Goal: Task Accomplishment & Management: Complete application form

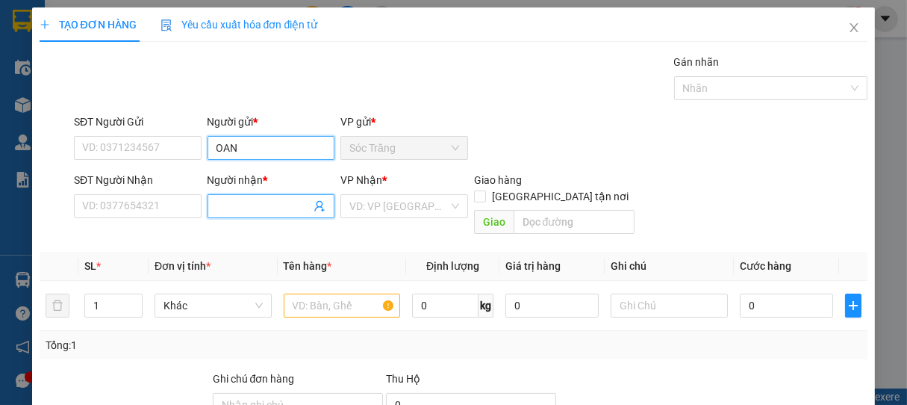
click at [214, 150] on input "OAN" at bounding box center [272, 148] width 128 height 24
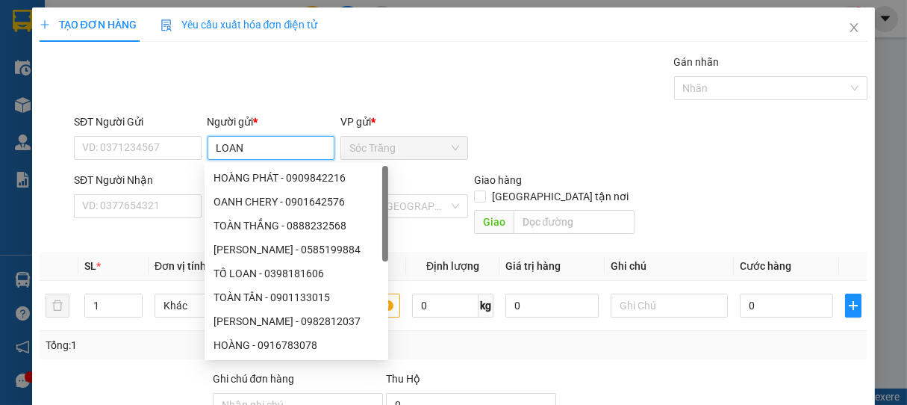
type input "LOAN"
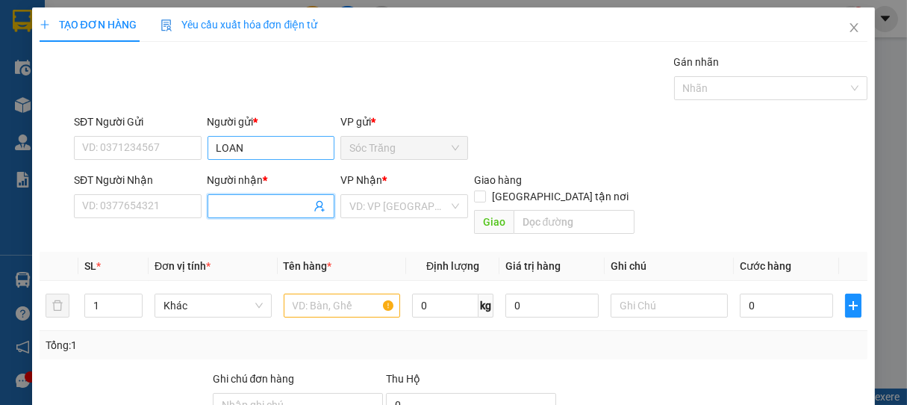
type input "D"
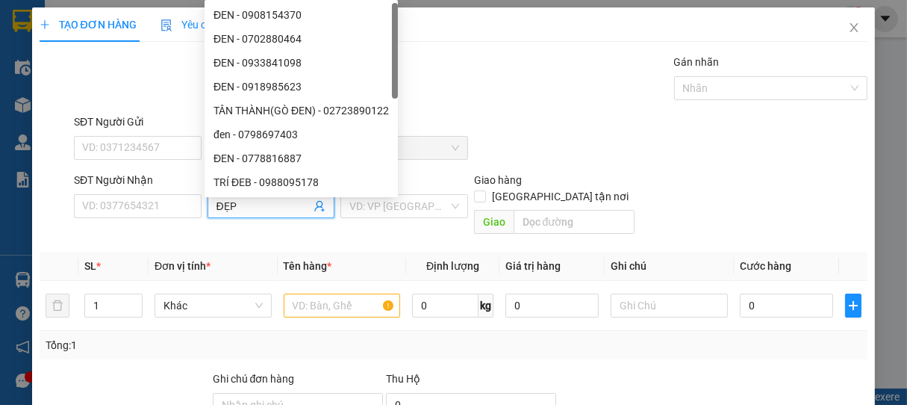
type input "ĐẸP"
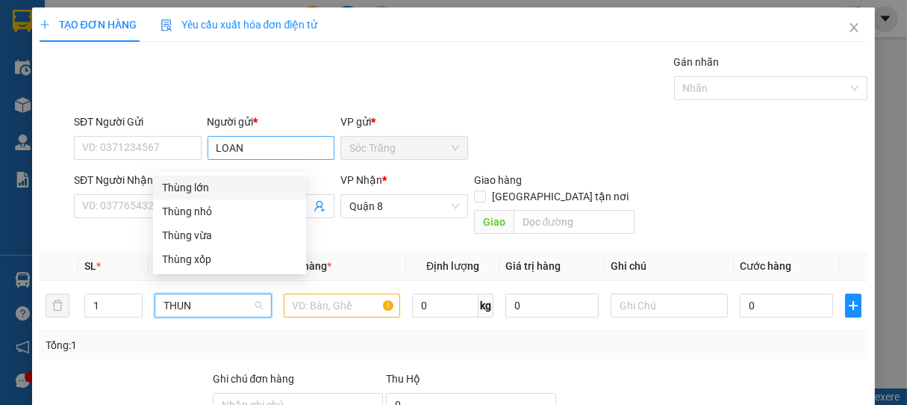
type input "THUNG"
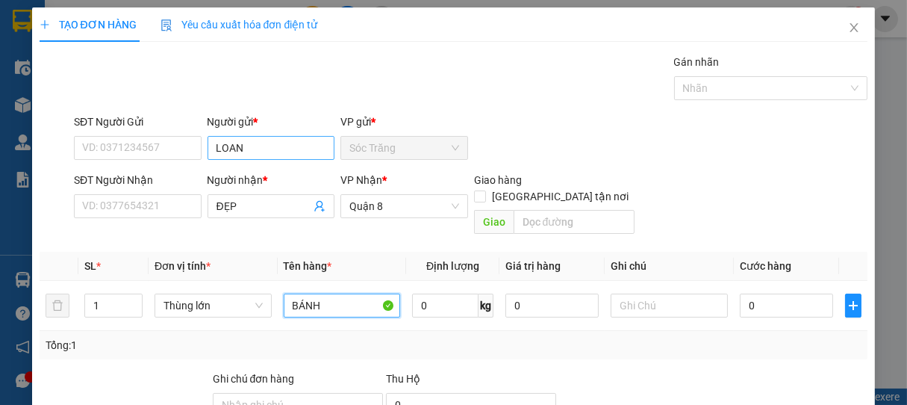
type input "BÁNH"
type input "20"
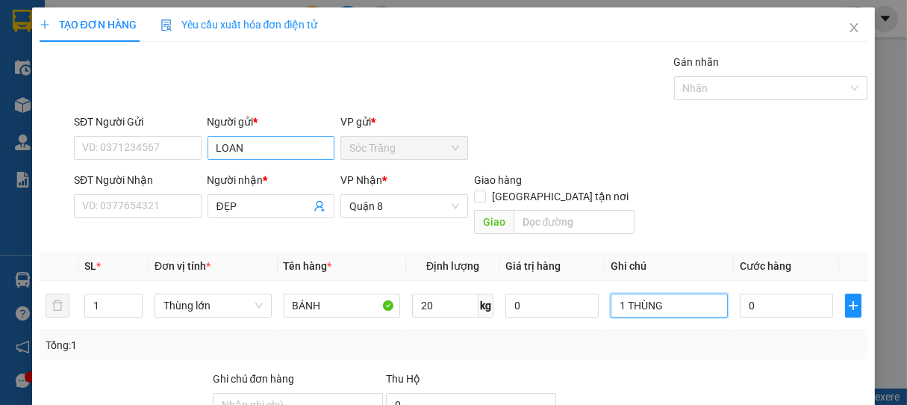
type input "1 THÙNG"
type input "3"
type input "30"
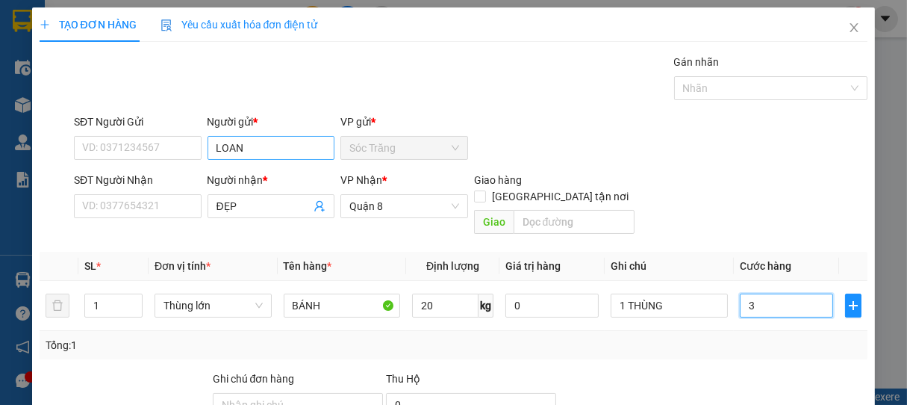
type input "30"
type input "300"
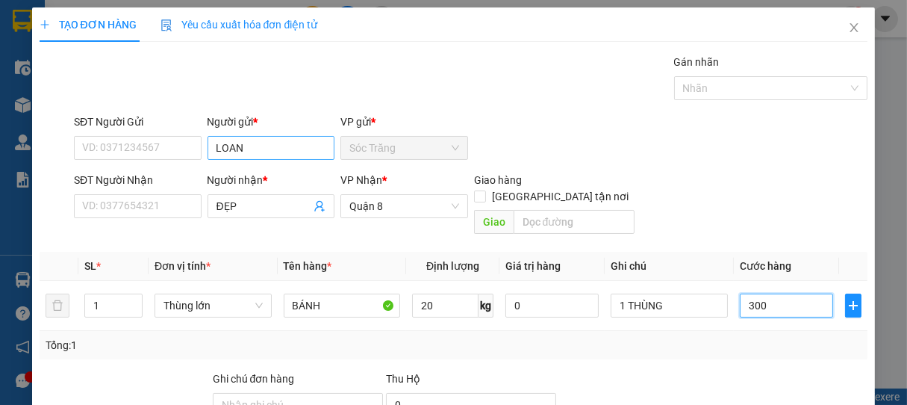
type input "3.000"
type input "30.000"
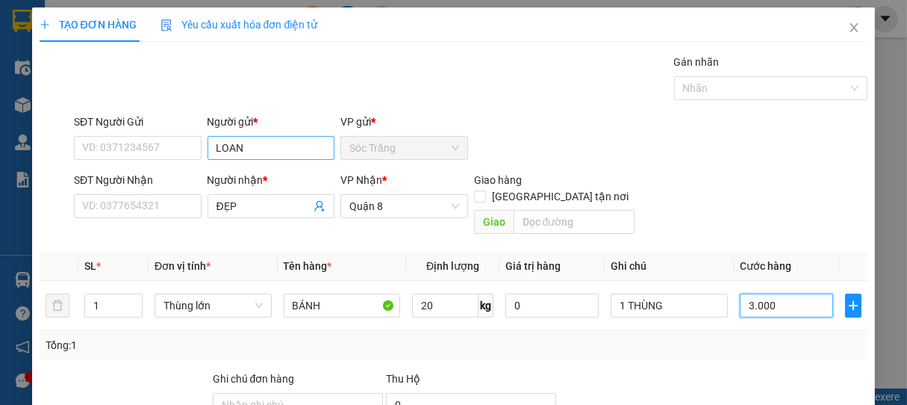
type input "30.000"
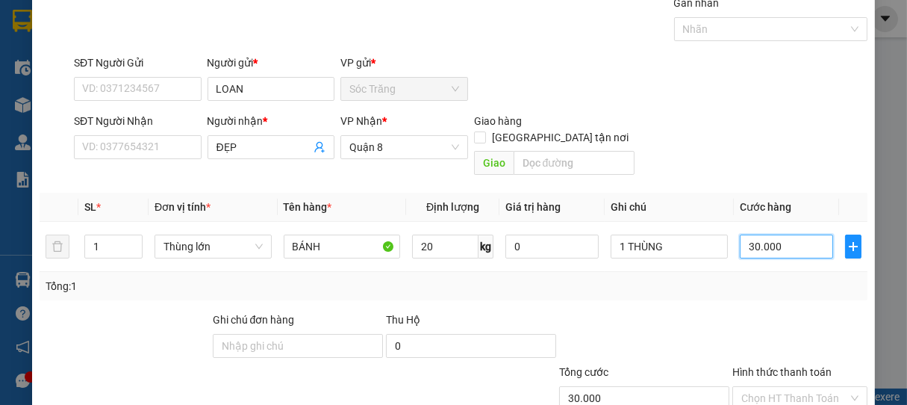
scroll to position [146, 0]
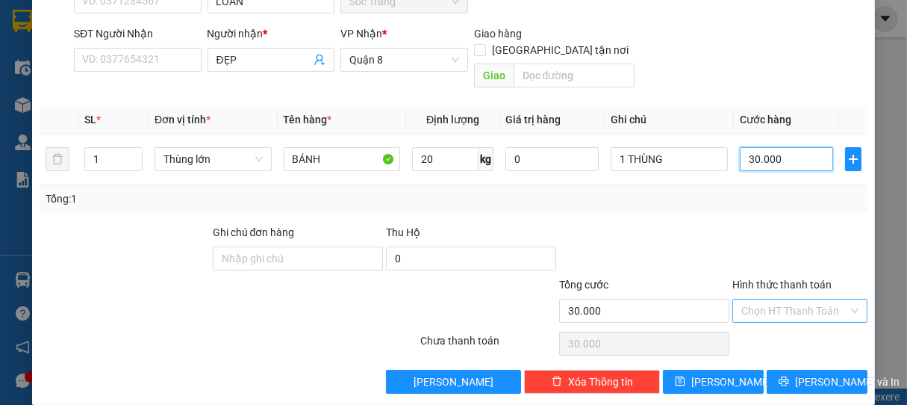
type input "30.000"
click at [776, 299] on input "Hình thức thanh toán" at bounding box center [796, 310] width 108 height 22
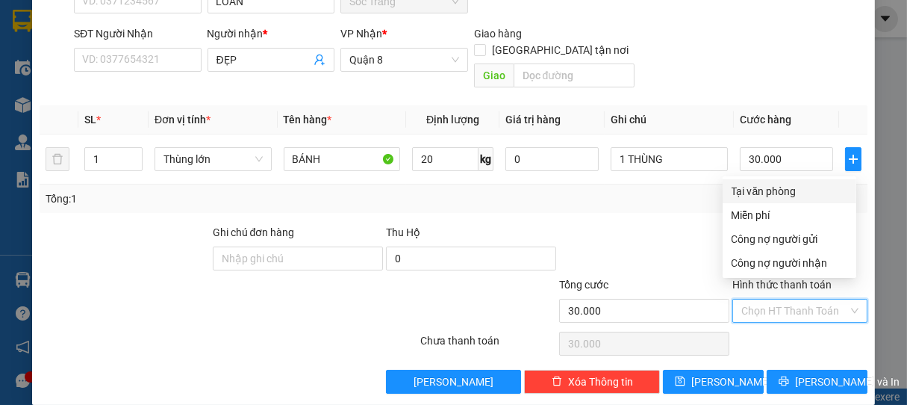
click at [783, 193] on div "Tại văn phòng" at bounding box center [790, 191] width 116 height 16
type input "0"
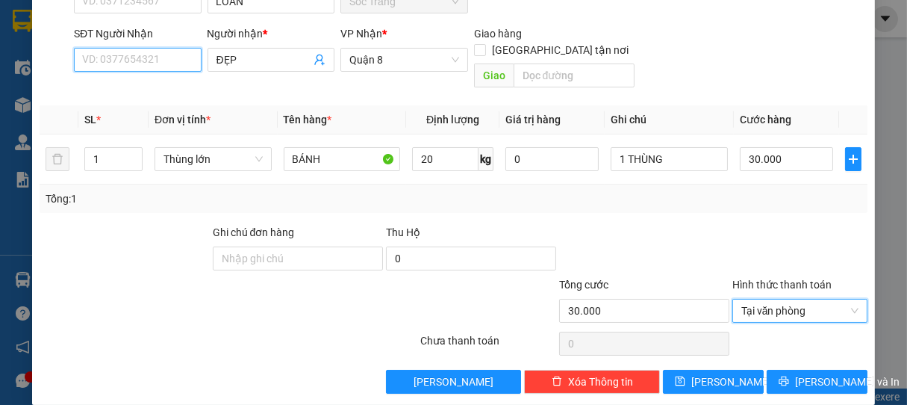
click at [146, 67] on input "SĐT Người Nhận" at bounding box center [138, 60] width 128 height 24
click at [103, 58] on input "093897140" at bounding box center [138, 60] width 128 height 24
click at [99, 60] on input "093897140" at bounding box center [138, 60] width 128 height 24
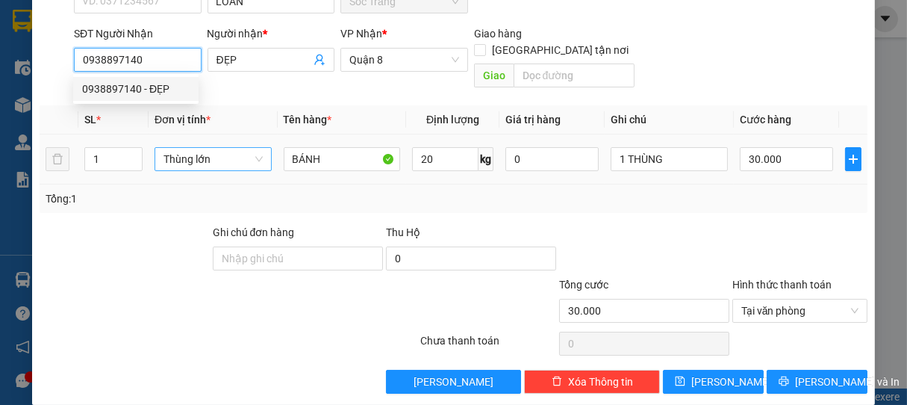
drag, startPoint x: 108, startPoint y: 83, endPoint x: 173, endPoint y: 152, distance: 95.1
click at [105, 84] on div "0938897140 - ĐẸP" at bounding box center [136, 89] width 108 height 16
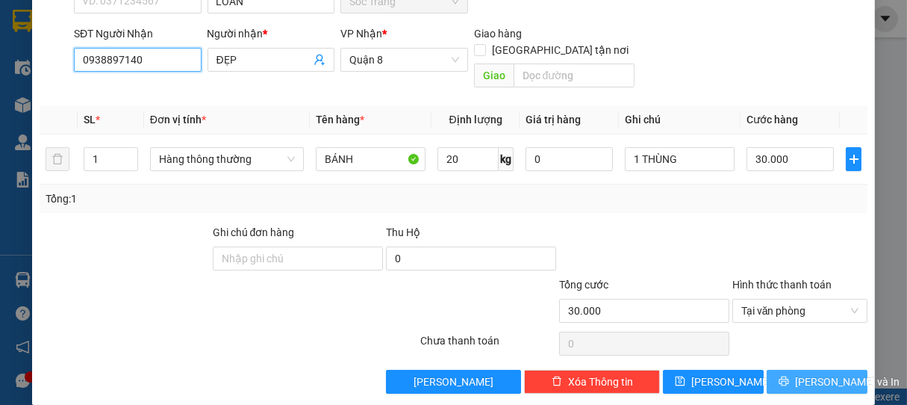
type input "0938897140"
drag, startPoint x: 798, startPoint y: 365, endPoint x: 795, endPoint y: 354, distance: 11.6
click at [798, 373] on span "[PERSON_NAME] và In" at bounding box center [847, 381] width 105 height 16
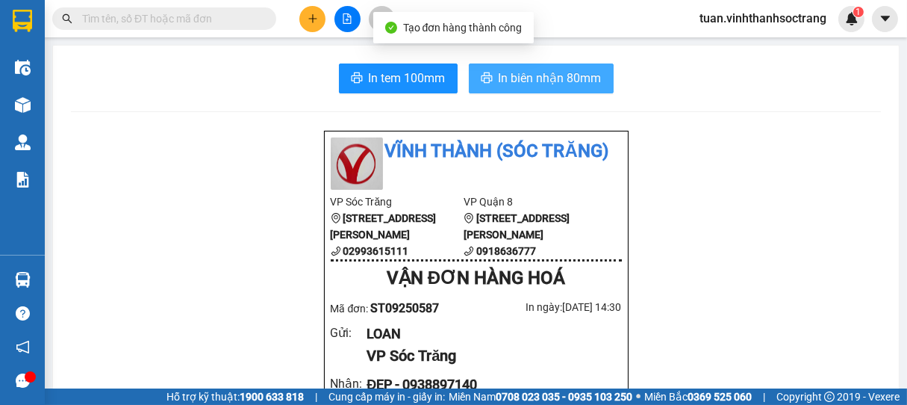
click at [527, 90] on button "In biên nhận 80mm" at bounding box center [541, 78] width 145 height 30
click at [526, 81] on span "In biên nhận 80mm" at bounding box center [550, 78] width 103 height 19
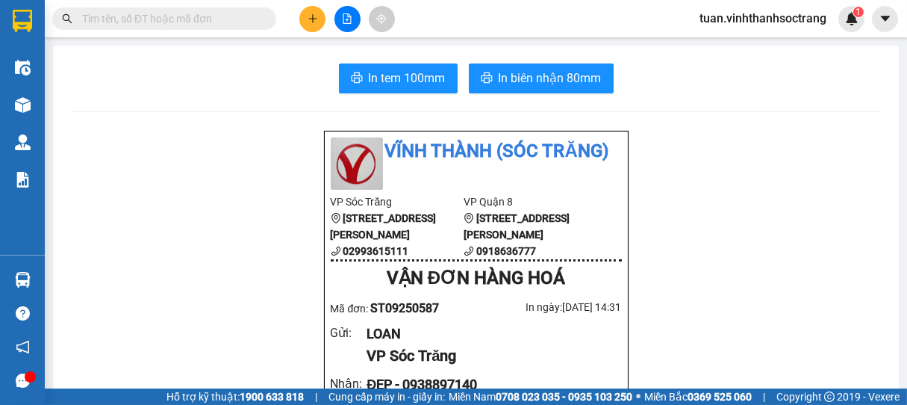
click at [906, 395] on footer "Hỗ trợ kỹ thuật: 1900 633 818 | Cung cấp máy in - giấy in: [GEOGRAPHIC_DATA] 07…" at bounding box center [453, 396] width 907 height 16
click at [906, 339] on section "Kết quả tìm kiếm ( 0 ) Bộ lọc No Data tuan.vinhthanhsoctrang 1 Điều hành xe Kho…" at bounding box center [453, 202] width 907 height 405
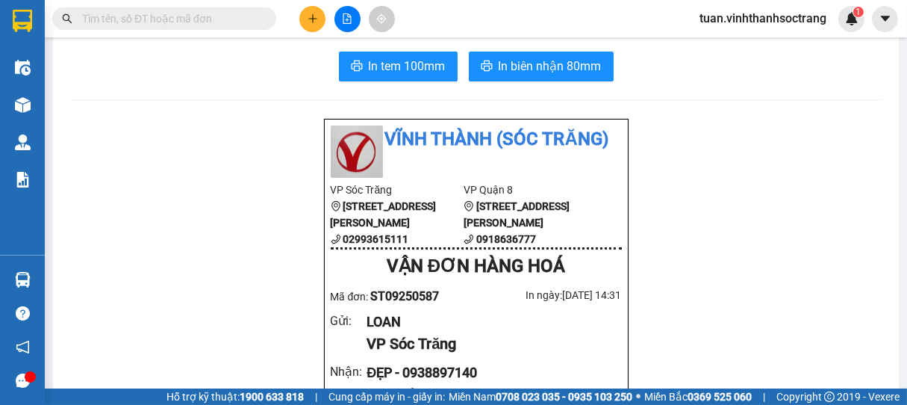
click at [807, 25] on section "Kết quả tìm kiếm ( 0 ) Bộ lọc No Data tuan.vinhthanhsoctrang 1 Điều hành xe Kho…" at bounding box center [453, 202] width 907 height 405
click at [207, 19] on input "text" at bounding box center [170, 18] width 176 height 16
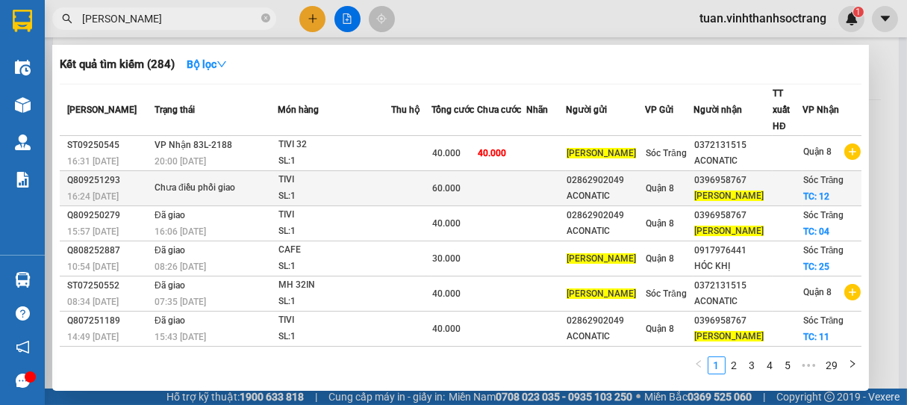
type input "[PERSON_NAME]"
click at [544, 182] on td at bounding box center [547, 188] width 40 height 35
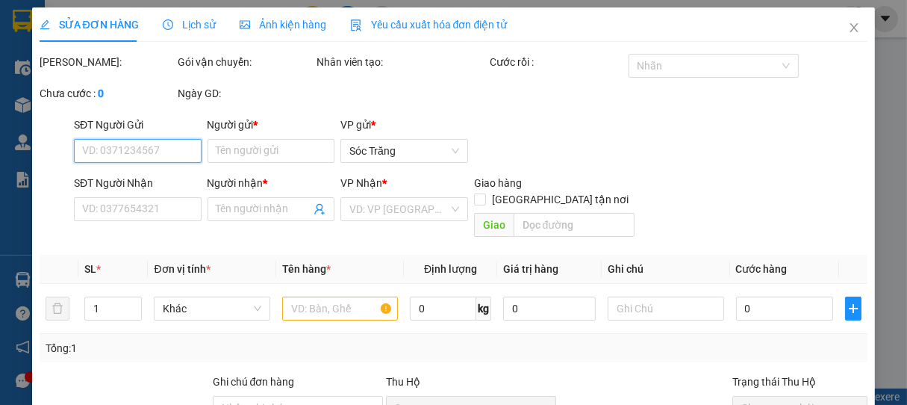
type input "02862902049"
type input "ACONATIC"
type input "0396958767"
type input "[PERSON_NAME]"
checkbox input "true"
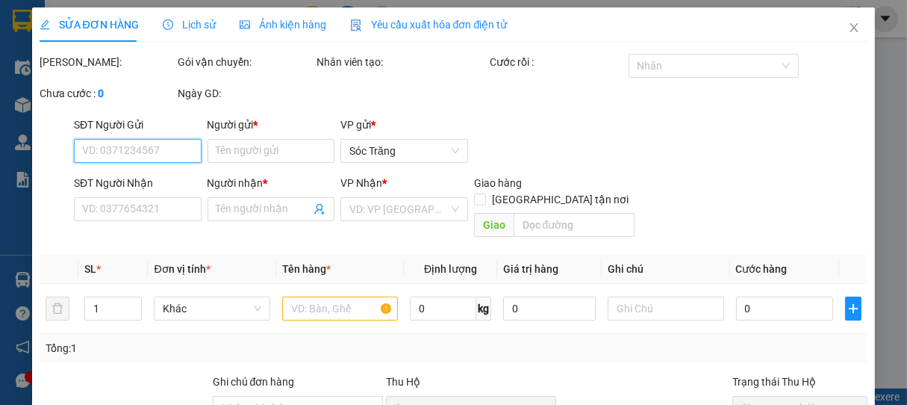
type input "12"
type input "60.000"
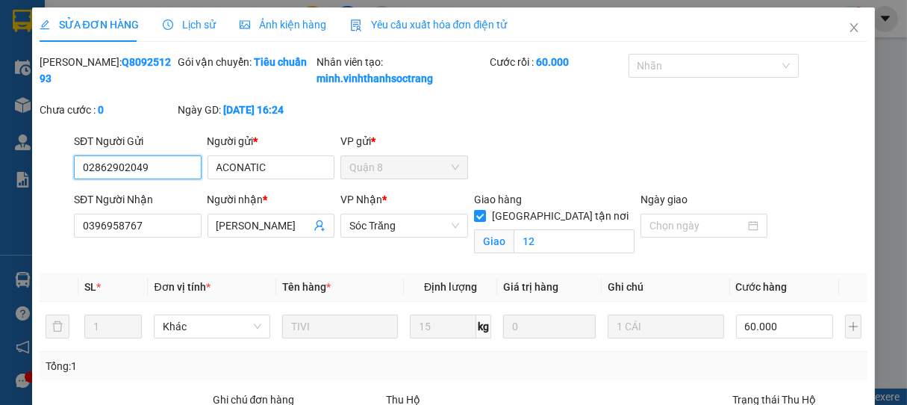
scroll to position [200, 0]
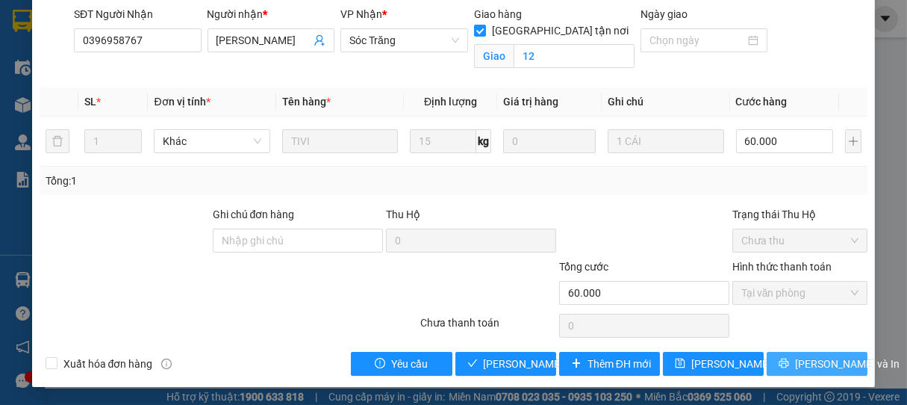
click at [786, 356] on button "[PERSON_NAME] và In" at bounding box center [817, 364] width 101 height 24
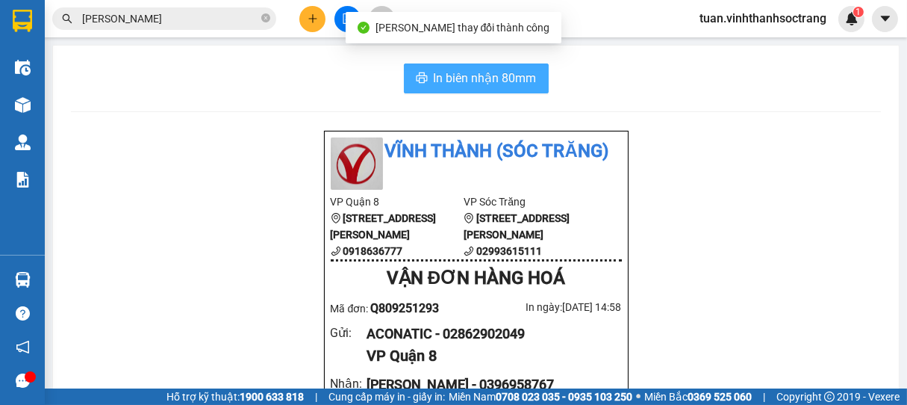
click at [473, 86] on span "In biên nhận 80mm" at bounding box center [485, 78] width 103 height 19
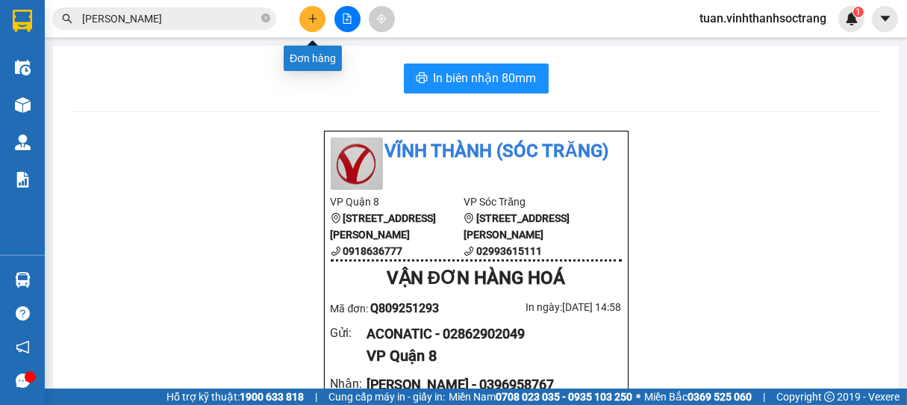
click at [314, 13] on icon "plus" at bounding box center [313, 18] width 10 height 10
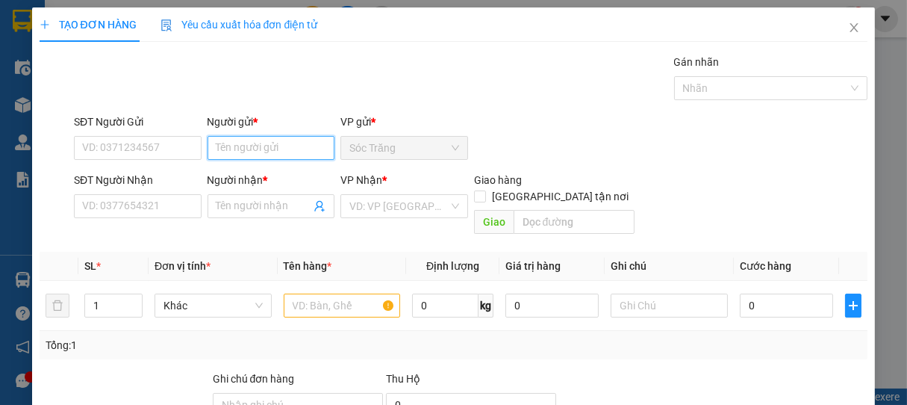
click at [256, 152] on input "Người gửi *" at bounding box center [272, 148] width 128 height 24
type input "SƠN THỦY"
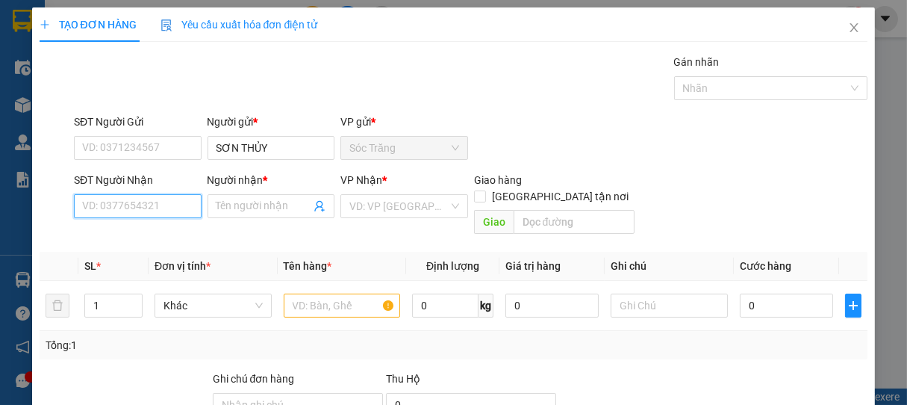
click at [157, 211] on input "SĐT Người Nhận" at bounding box center [138, 206] width 128 height 24
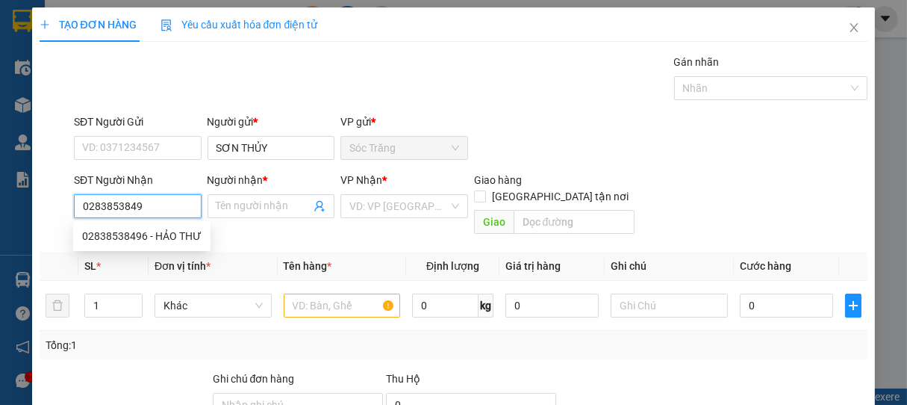
type input "02838538490"
click at [167, 237] on div "02838538490 - CHỊ [PERSON_NAME]" at bounding box center [168, 236] width 173 height 16
type input "CHỊ TUYẾT"
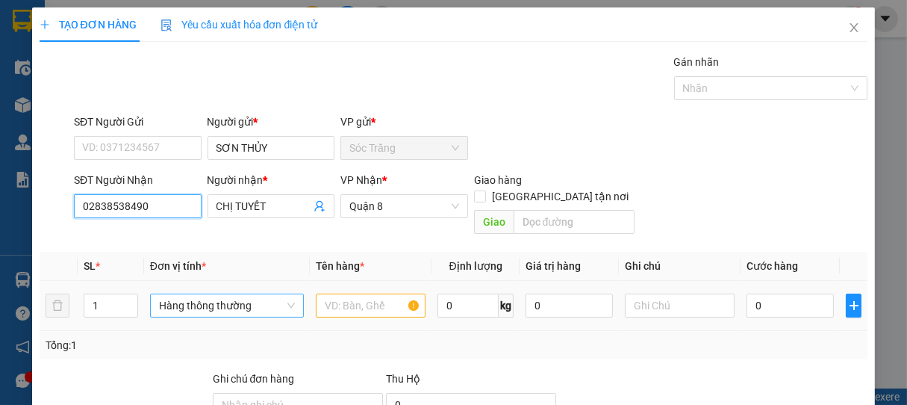
click at [170, 297] on span "Hàng thông thường" at bounding box center [227, 305] width 136 height 22
type input "02838538490"
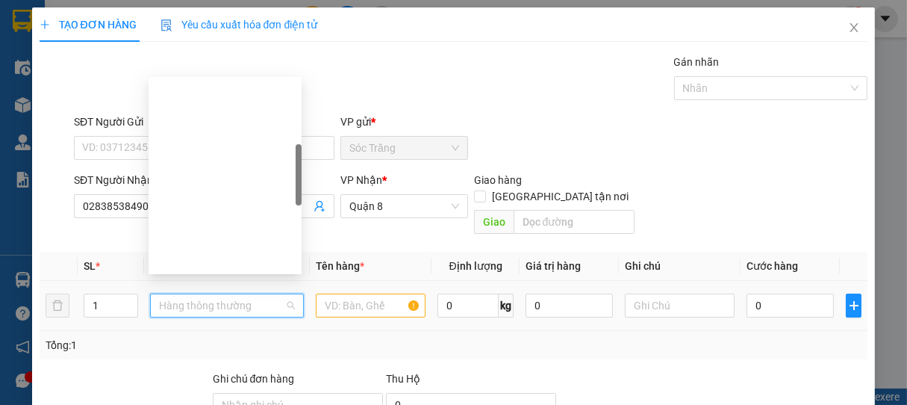
scroll to position [239, 0]
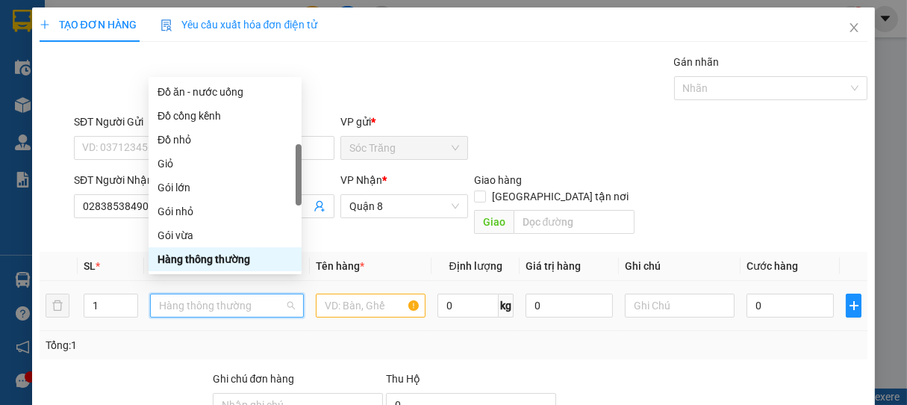
type input "B"
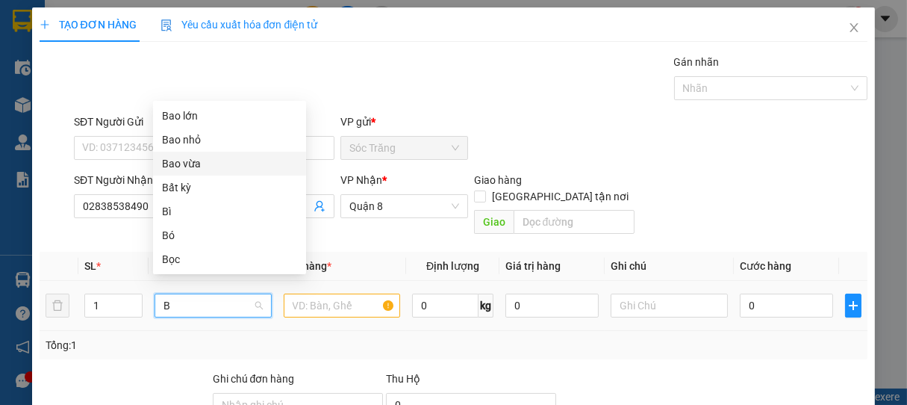
drag, startPoint x: 182, startPoint y: 166, endPoint x: 195, endPoint y: 172, distance: 14.0
click at [184, 165] on div "Bao vừa" at bounding box center [229, 163] width 135 height 16
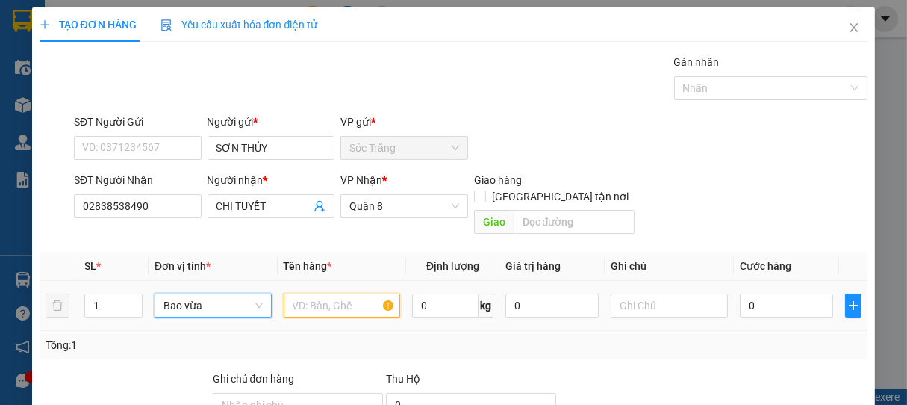
click at [340, 294] on input "text" at bounding box center [342, 306] width 117 height 24
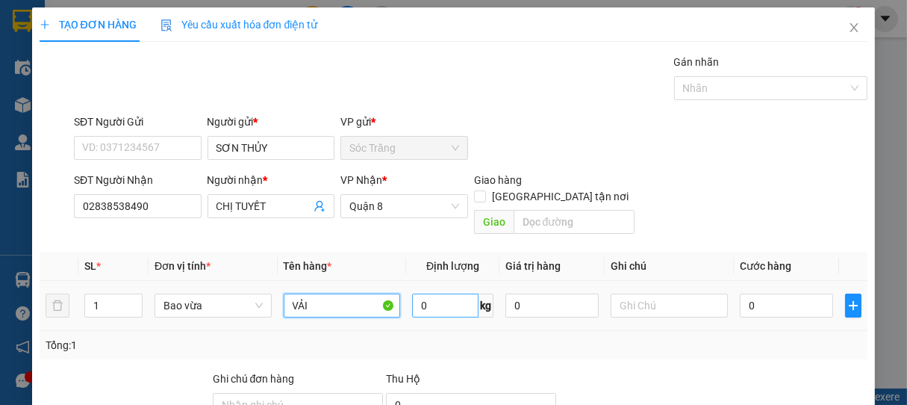
type input "VẢI"
click at [437, 294] on input "0" at bounding box center [445, 306] width 66 height 24
type input "30"
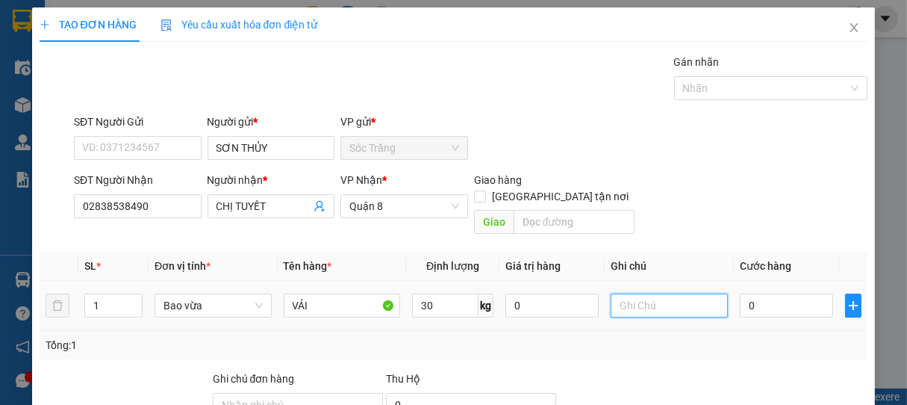
click at [642, 294] on input "text" at bounding box center [669, 306] width 117 height 24
type input "1 BAO"
click at [791, 294] on input "0" at bounding box center [786, 306] width 93 height 24
type input "3"
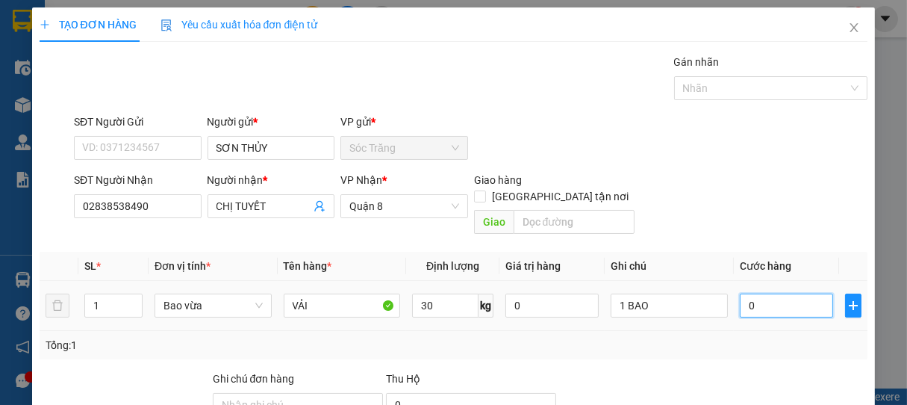
type input "3"
type input "30"
type input "300"
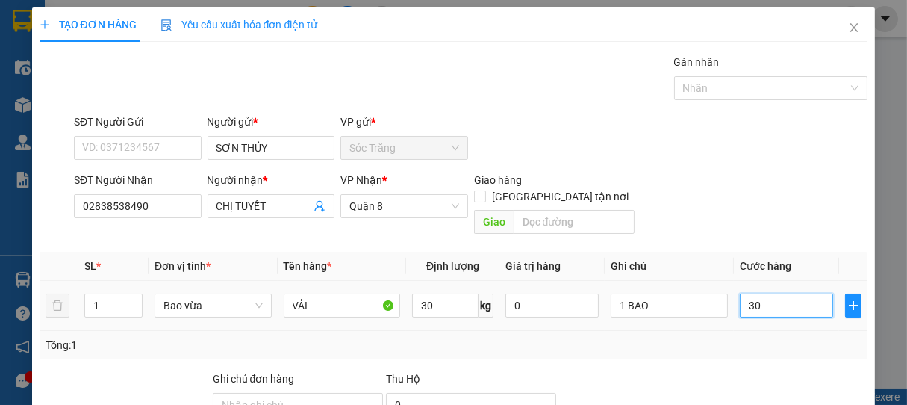
type input "300"
type input "3.000"
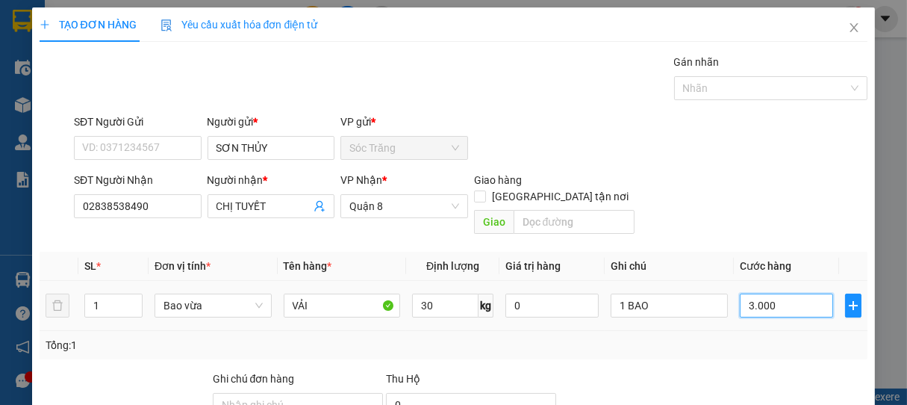
type input "30.000"
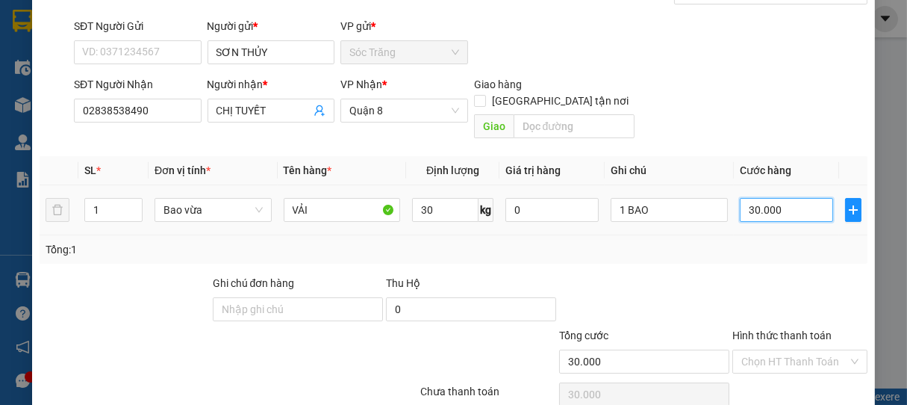
scroll to position [146, 0]
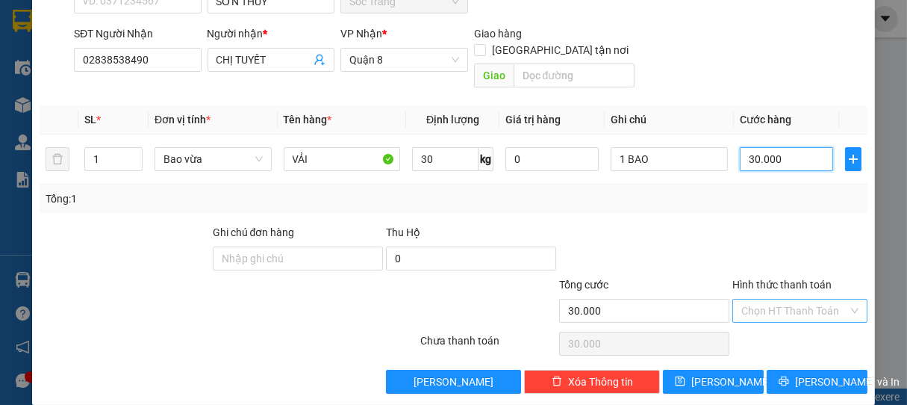
type input "30.000"
click at [764, 299] on input "Hình thức thanh toán" at bounding box center [796, 310] width 108 height 22
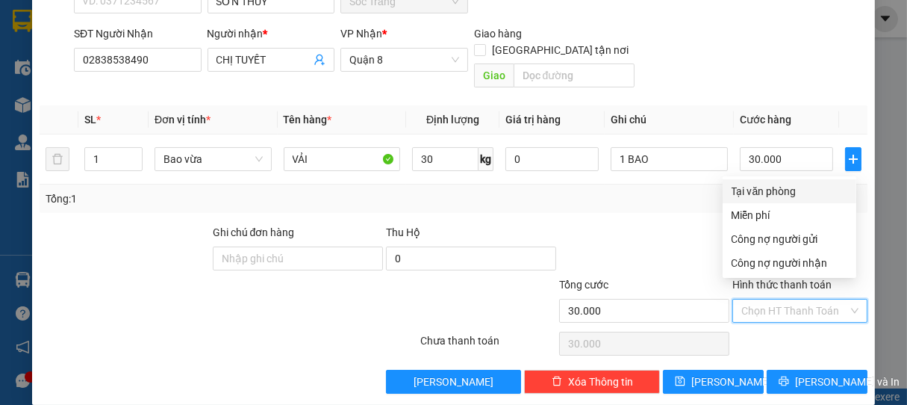
click at [768, 192] on div "Tại văn phòng" at bounding box center [790, 191] width 116 height 16
type input "0"
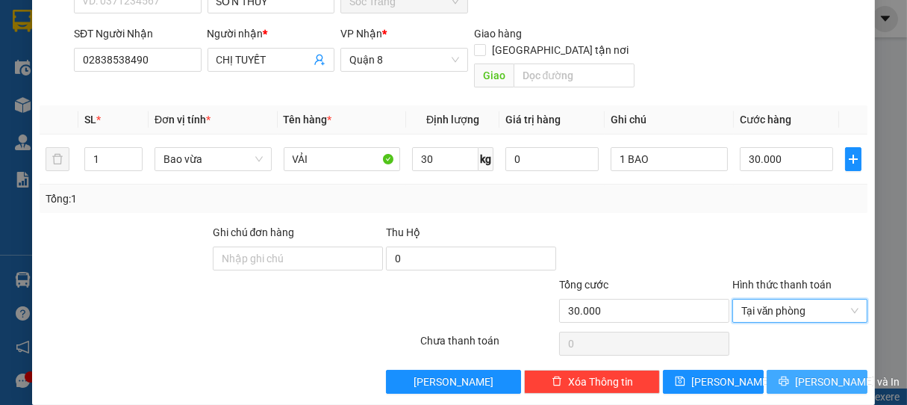
click at [809, 373] on span "[PERSON_NAME] và In" at bounding box center [847, 381] width 105 height 16
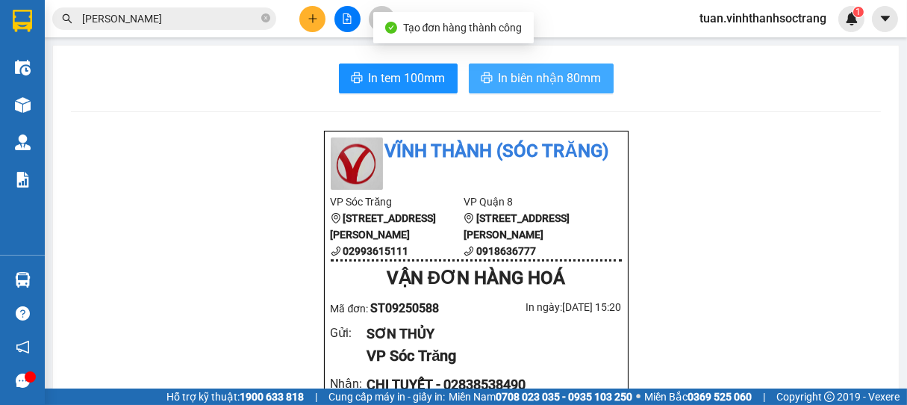
click at [574, 76] on span "In biên nhận 80mm" at bounding box center [550, 78] width 103 height 19
click at [550, 81] on span "In biên nhận 80mm" at bounding box center [550, 78] width 103 height 19
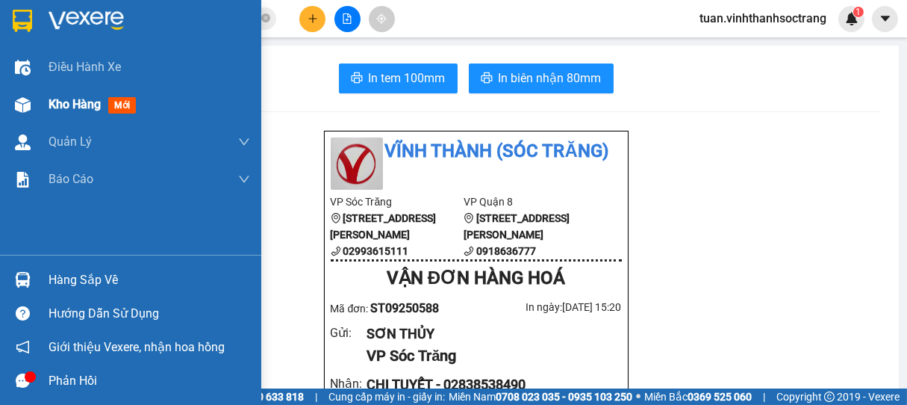
click at [72, 105] on span "Kho hàng" at bounding box center [75, 104] width 52 height 14
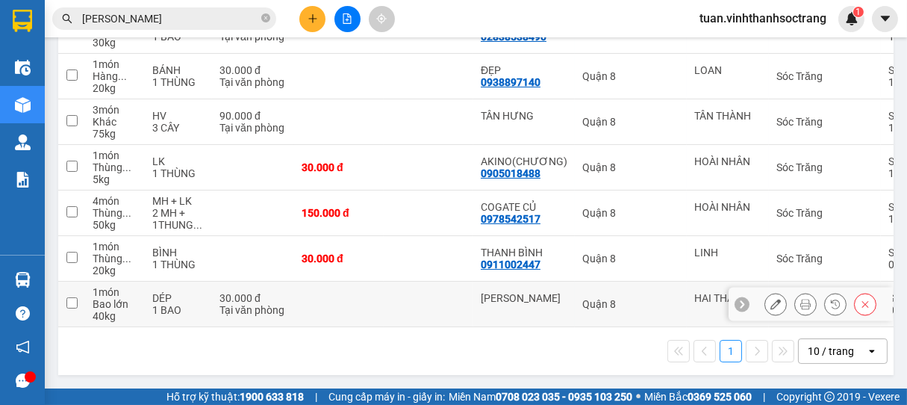
scroll to position [246, 0]
click at [808, 355] on div "10 / trang" at bounding box center [831, 351] width 46 height 15
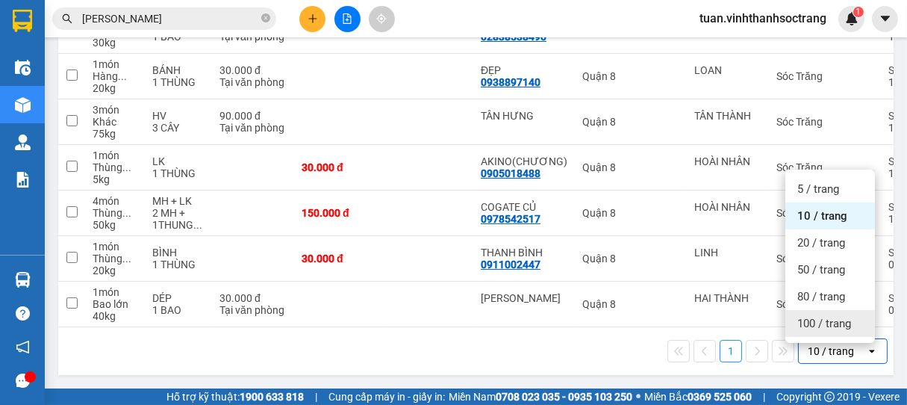
click at [813, 320] on span "100 / trang" at bounding box center [825, 323] width 54 height 15
